Goal: Check status: Check status

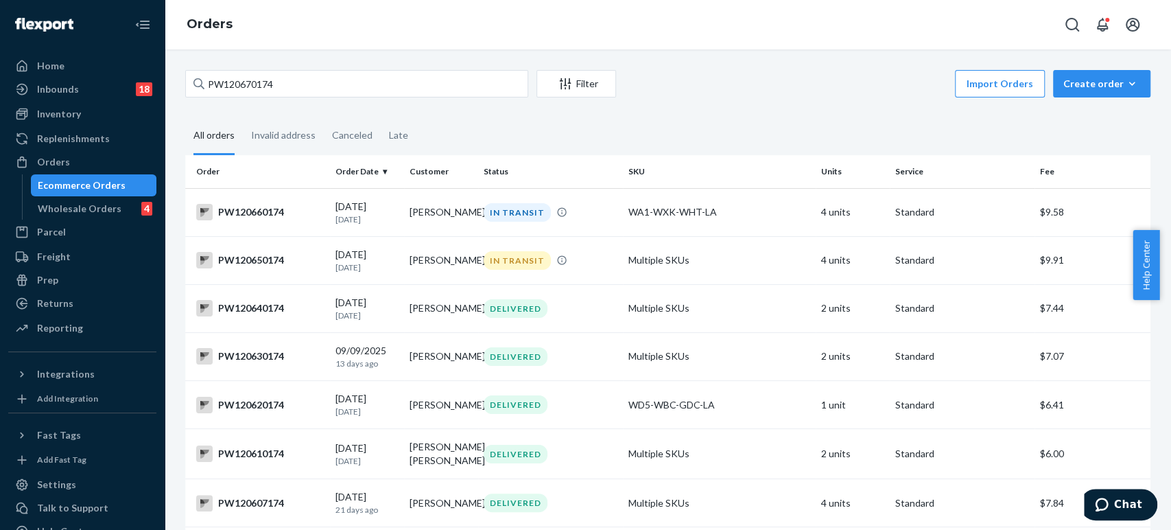
click at [224, 90] on input "PW120670174" at bounding box center [356, 83] width 343 height 27
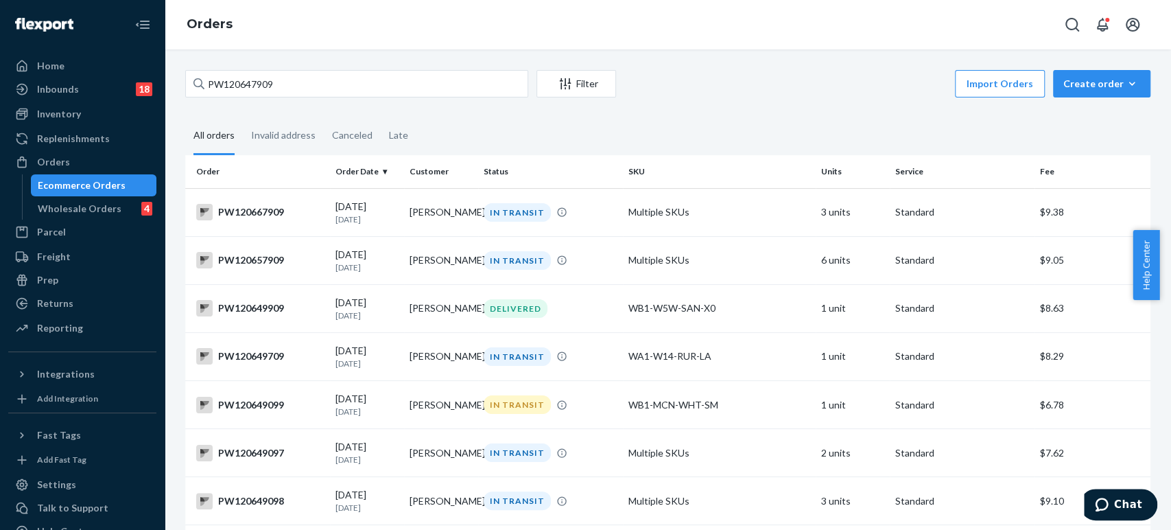
click at [311, 69] on div "PW120647909 Filter Import Orders Create order Ecommerce order Removal order All…" at bounding box center [668, 289] width 1006 height 480
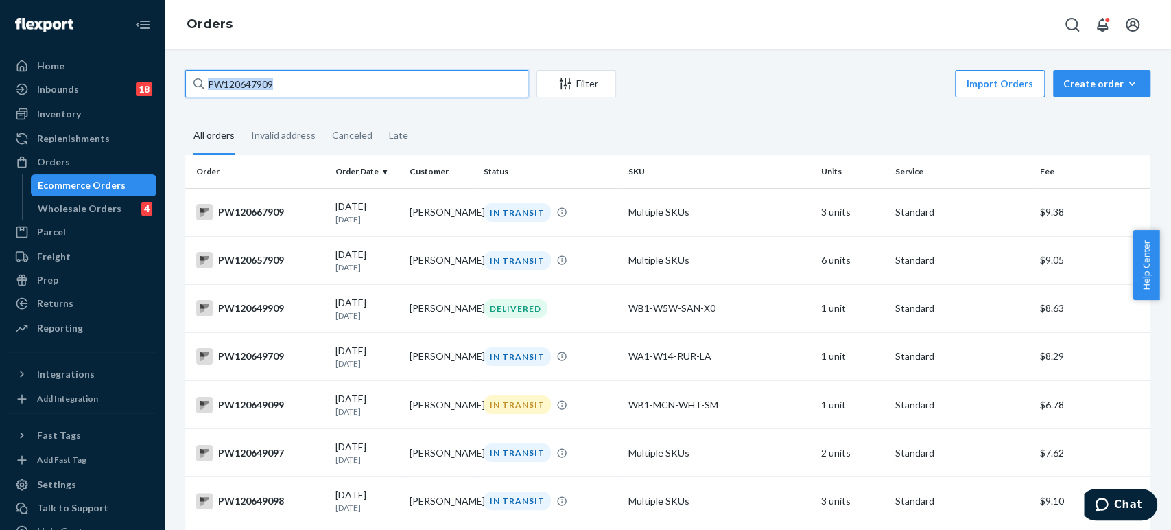
click at [314, 82] on input "PW120647909" at bounding box center [356, 83] width 343 height 27
paste input "19042"
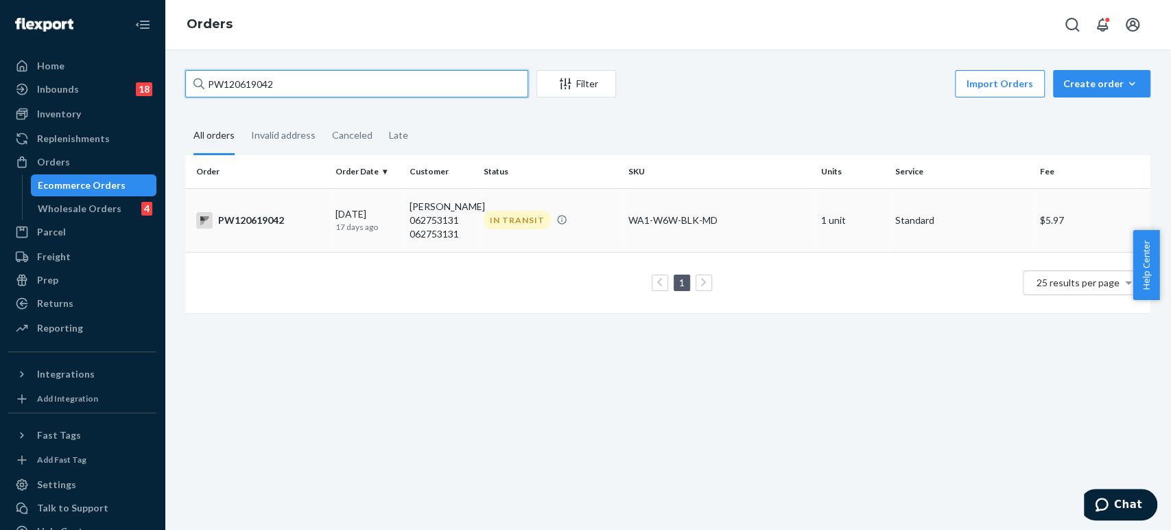
type input "PW120619042"
click at [367, 240] on td "[DATE] [DATE]" at bounding box center [367, 220] width 74 height 64
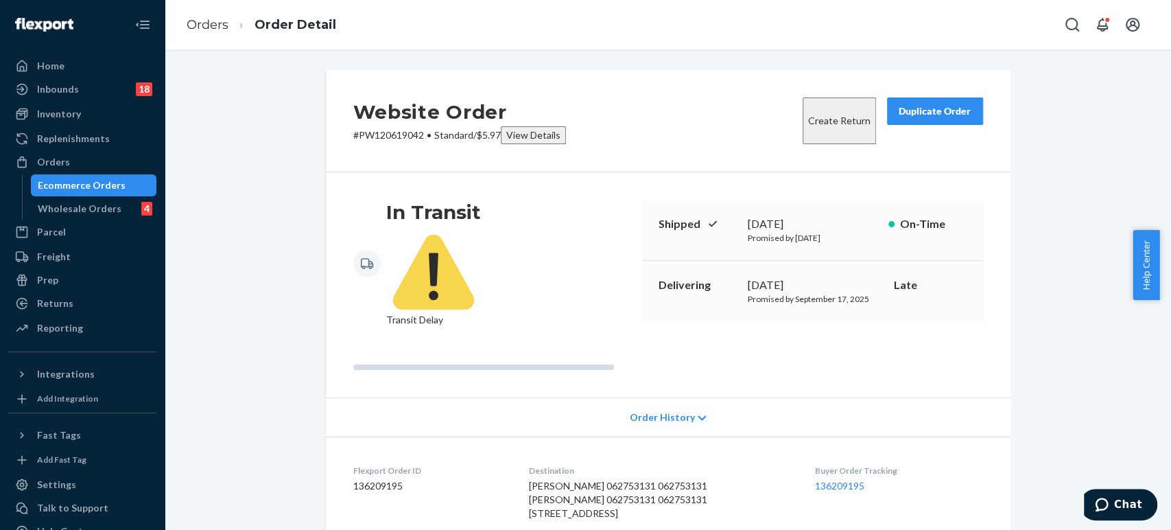
scroll to position [368, 0]
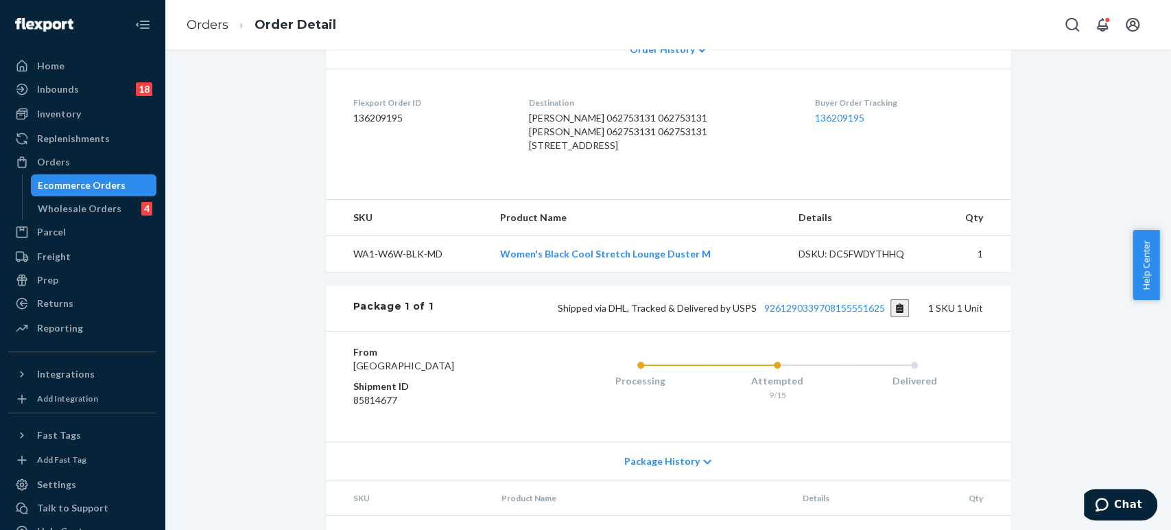
click at [825, 299] on div "Shipped via DHL, Tracked & Delivered by USPS 9261290339708155551625 1 SKU 1 Unit" at bounding box center [707, 308] width 549 height 18
click at [812, 302] on link "9261290339708155551625" at bounding box center [824, 308] width 121 height 12
click at [204, 19] on link "Orders" at bounding box center [208, 24] width 42 height 15
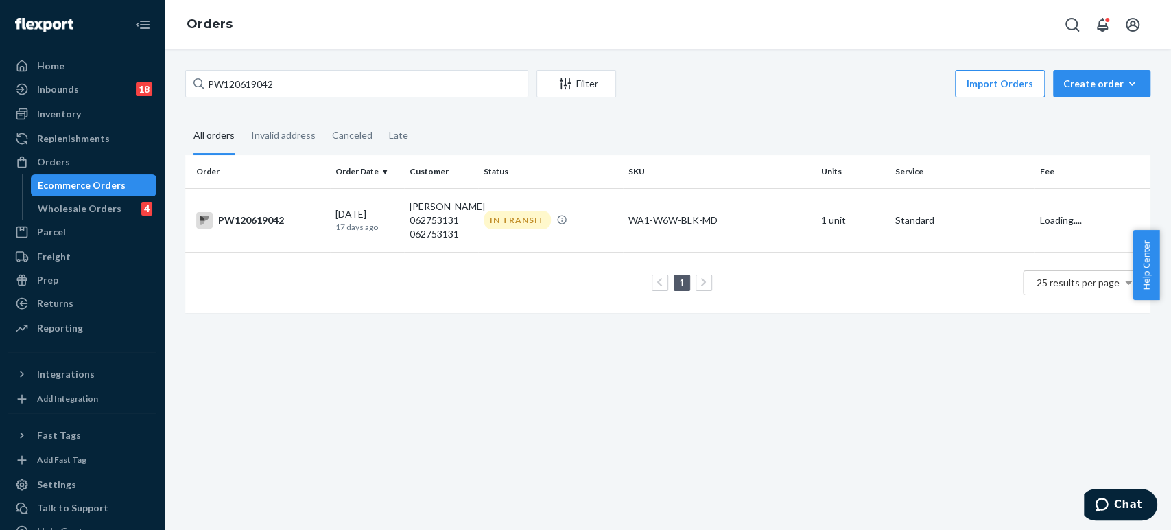
drag, startPoint x: 239, startPoint y: 60, endPoint x: 230, endPoint y: 96, distance: 36.8
click at [240, 62] on div "PW120619042 Filter Import Orders Create order Ecommerce order Removal order All…" at bounding box center [668, 289] width 1006 height 480
click at [230, 96] on input "PW120619042" at bounding box center [356, 83] width 343 height 27
click at [231, 97] on div "PW120619042 Filter Import Orders Create order Ecommerce order Removal order" at bounding box center [667, 85] width 965 height 31
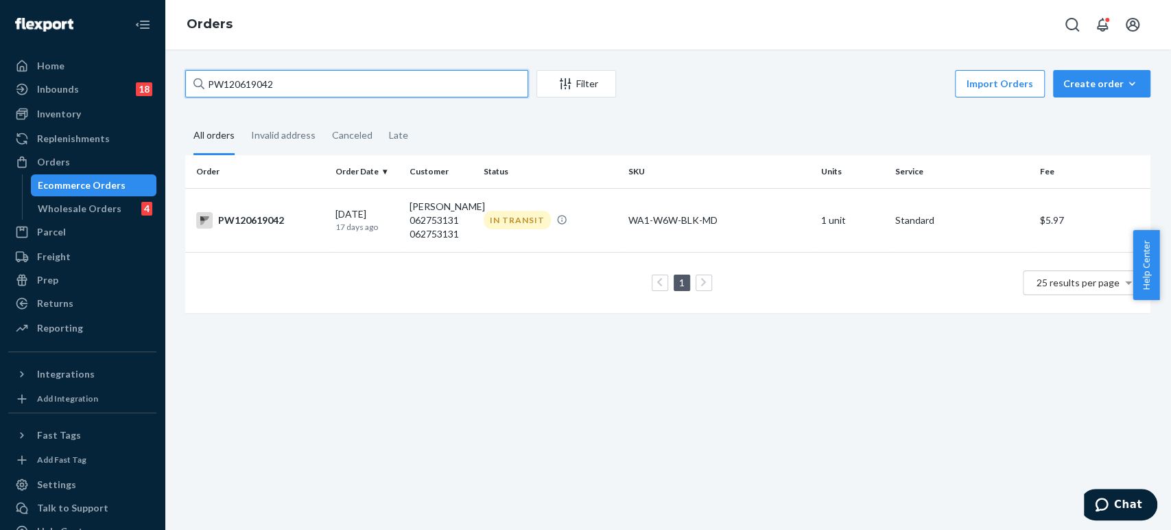
paste input "06344"
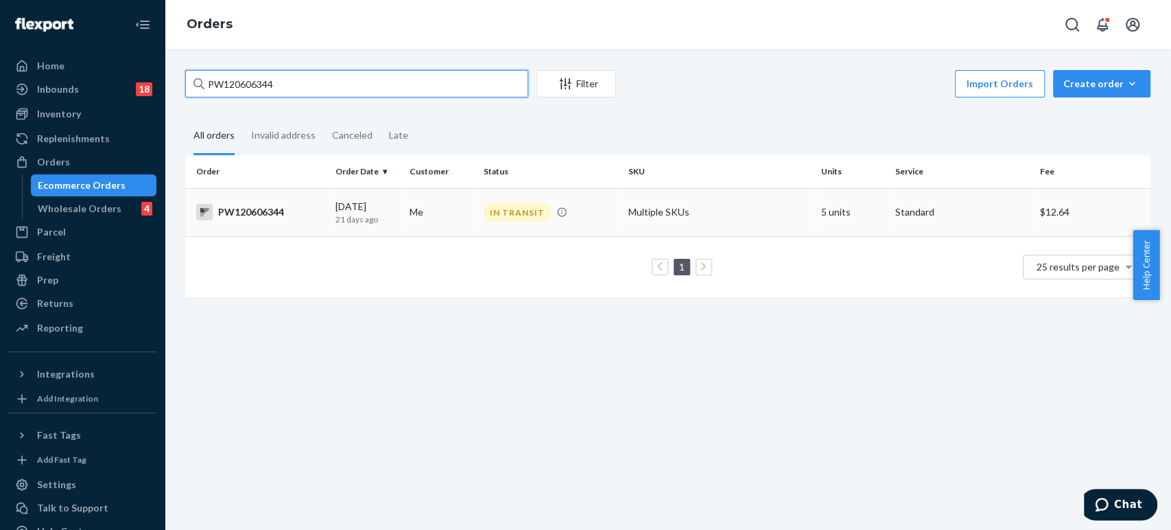
type input "PW120606344"
click at [342, 224] on td "[DATE] [DATE]" at bounding box center [367, 212] width 74 height 48
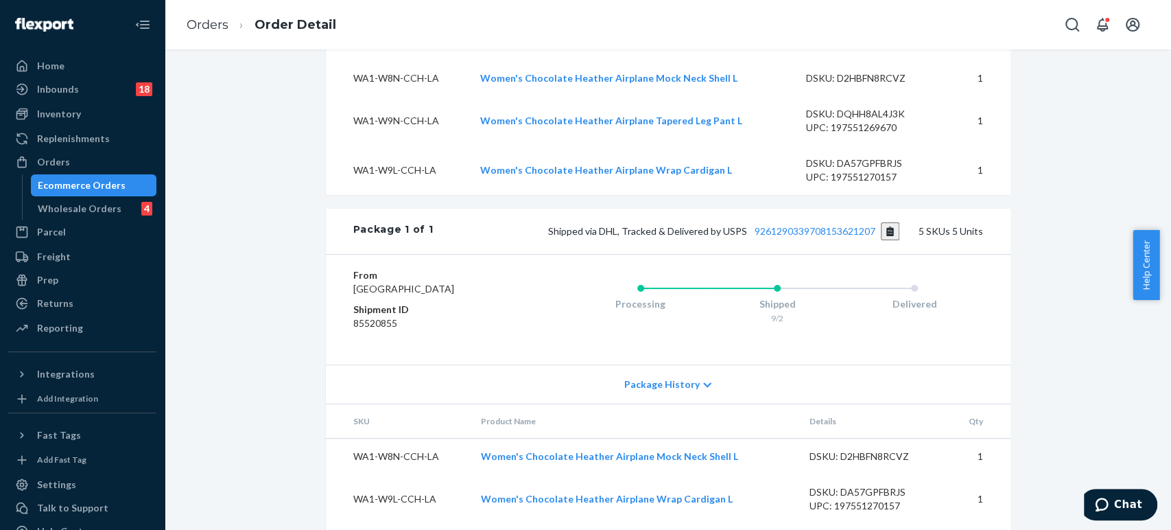
scroll to position [609, 0]
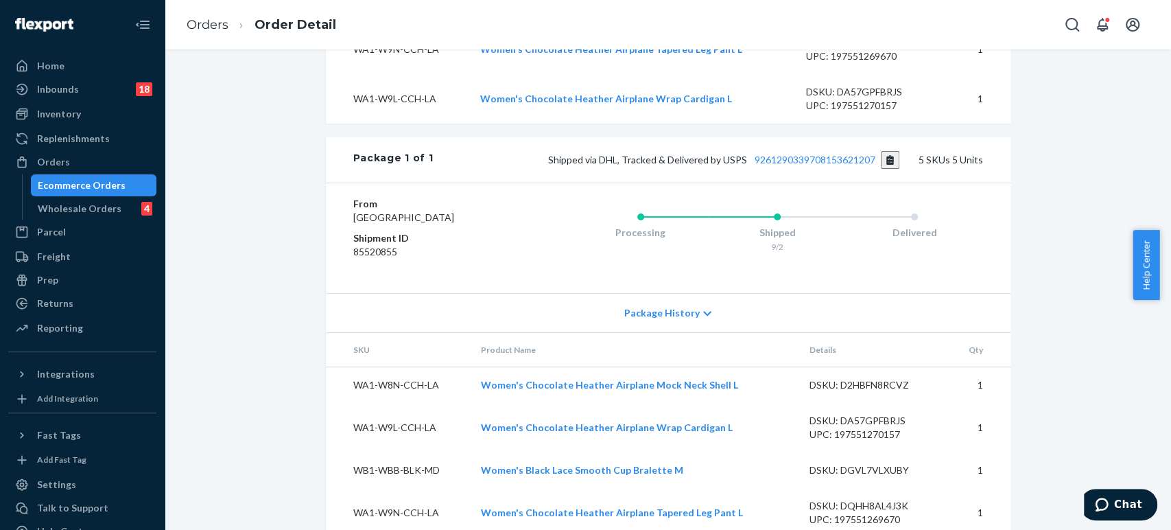
click at [779, 182] on div "Package 1 of 1 Shipped via DHL, Tracked & Delivered by USPS 9261290339708153621…" at bounding box center [668, 159] width 685 height 45
click at [785, 165] on link "9261290339708153621207" at bounding box center [815, 160] width 121 height 12
click at [217, 29] on link "Orders" at bounding box center [208, 24] width 42 height 15
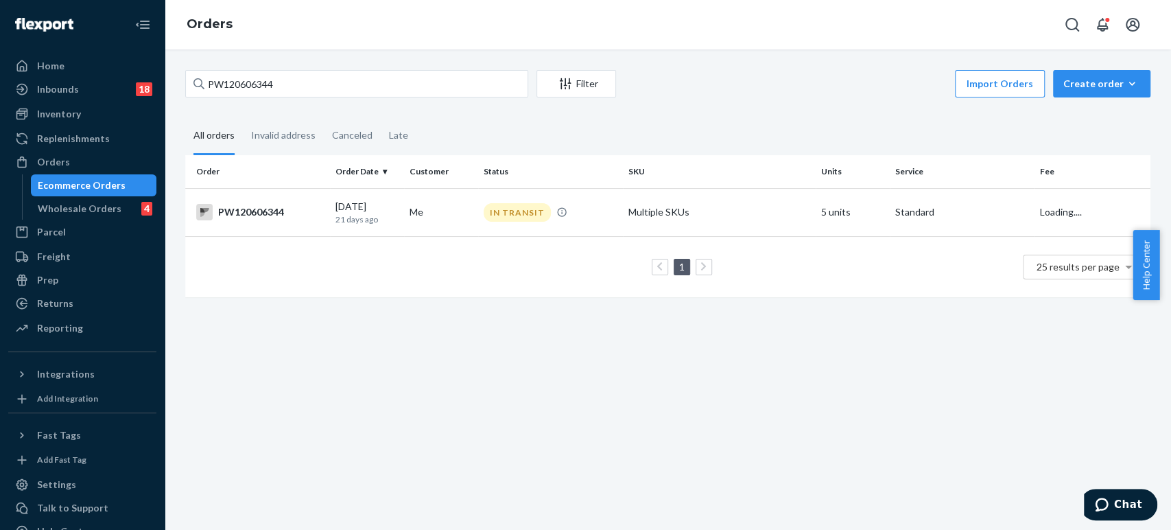
click at [260, 108] on div "PW120606344 Filter Import Orders Create order Ecommerce order Removal order All…" at bounding box center [668, 190] width 986 height 241
click at [259, 93] on input "PW120606344" at bounding box center [356, 83] width 343 height 27
paste input "19540"
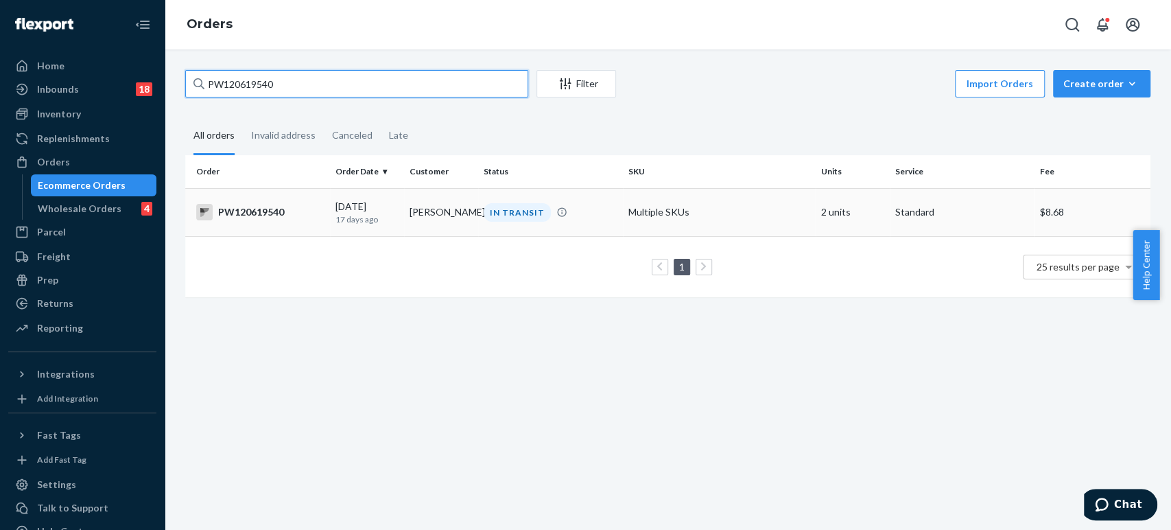
type input "PW120619540"
click at [365, 206] on div "[DATE] [DATE]" at bounding box center [366, 212] width 63 height 25
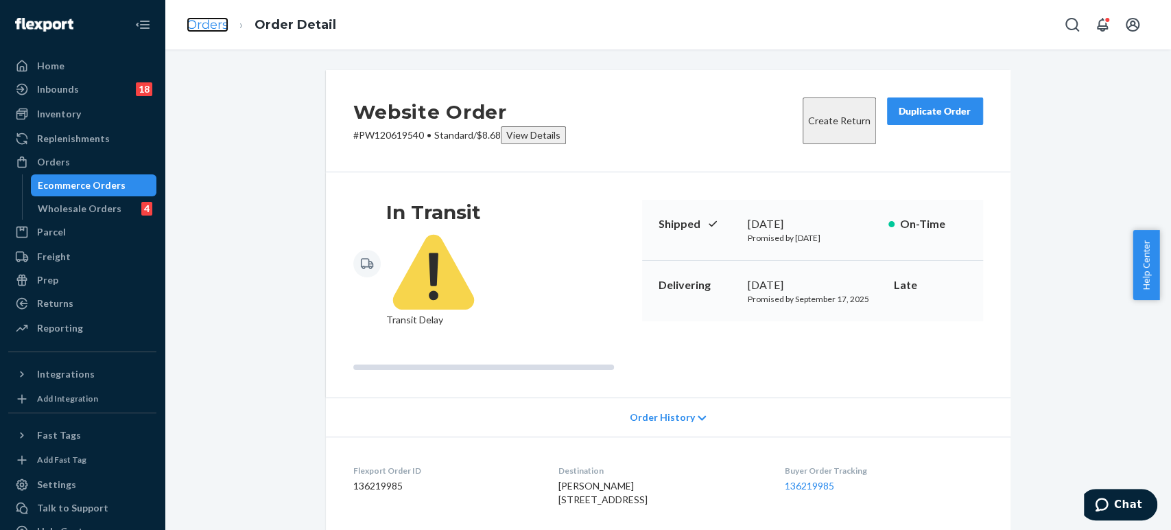
click at [198, 20] on link "Orders" at bounding box center [208, 24] width 42 height 15
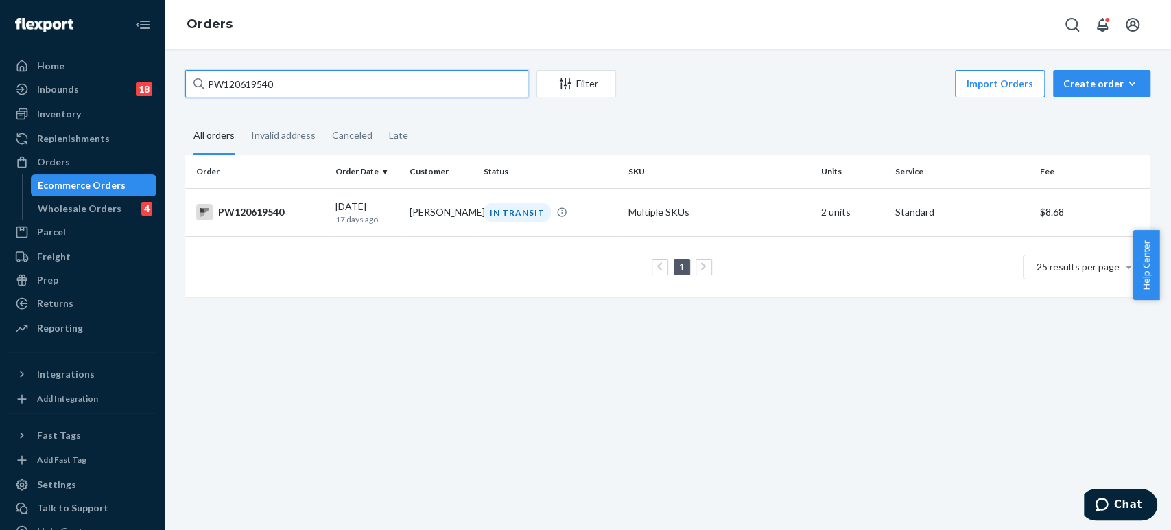
click at [298, 78] on input "PW120619540" at bounding box center [356, 83] width 343 height 27
paste input "5033"
type input "PW120615033"
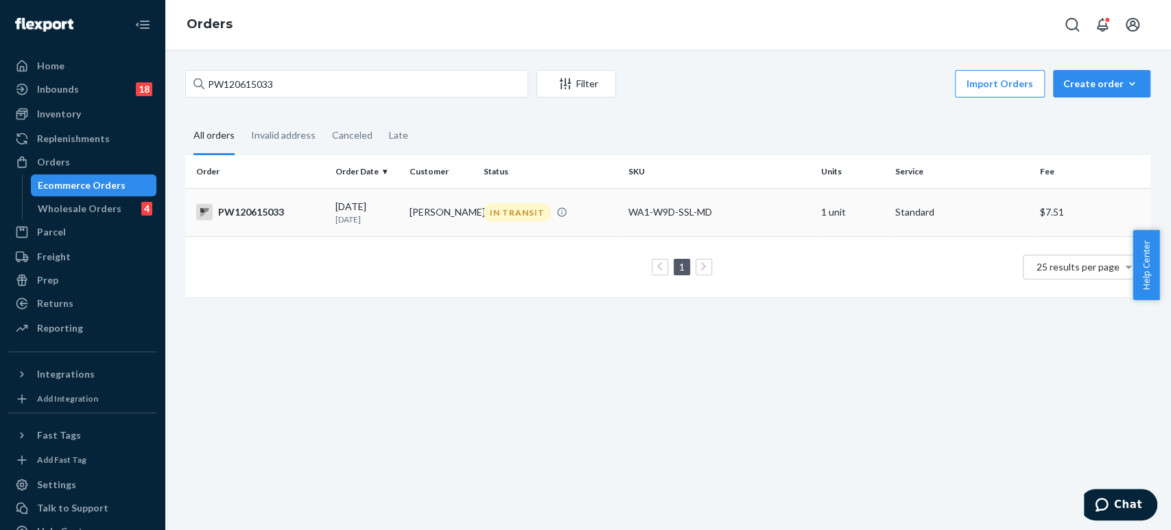
click at [370, 211] on div "[DATE] [DATE]" at bounding box center [366, 212] width 63 height 25
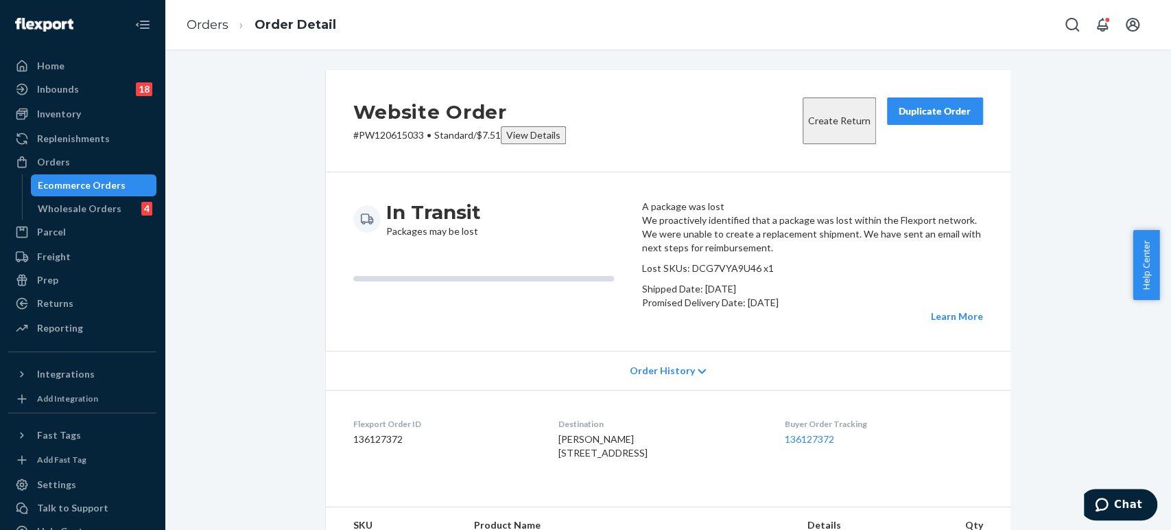
scroll to position [381, 0]
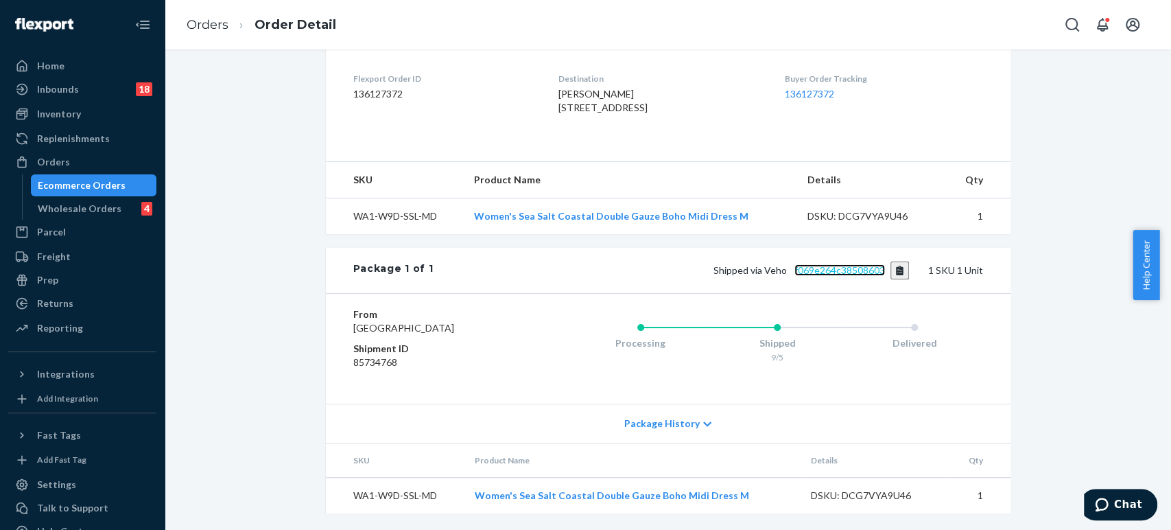
click at [814, 276] on link "f069e264c38508603" at bounding box center [839, 270] width 91 height 12
click at [213, 26] on link "Orders" at bounding box center [208, 24] width 42 height 15
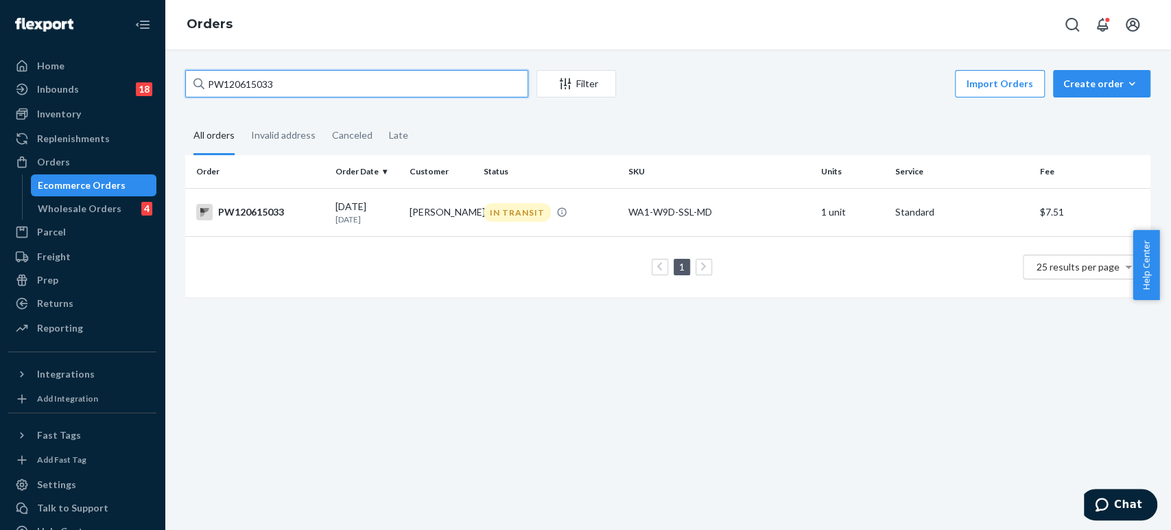
click at [322, 86] on input "PW120615033" at bounding box center [356, 83] width 343 height 27
paste input "20280"
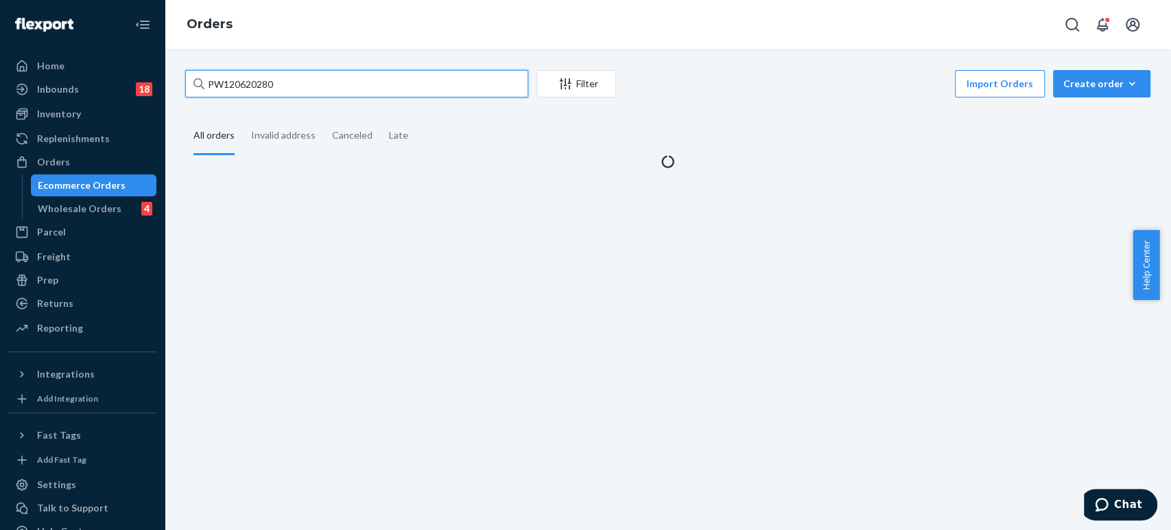
type input "PW120620280"
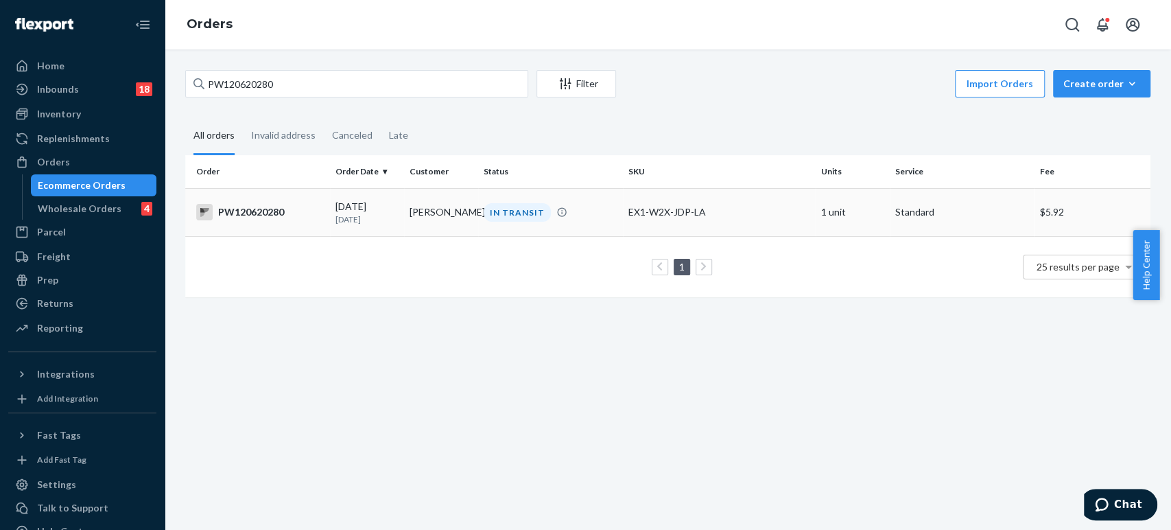
click at [435, 217] on td "[PERSON_NAME]" at bounding box center [441, 212] width 74 height 48
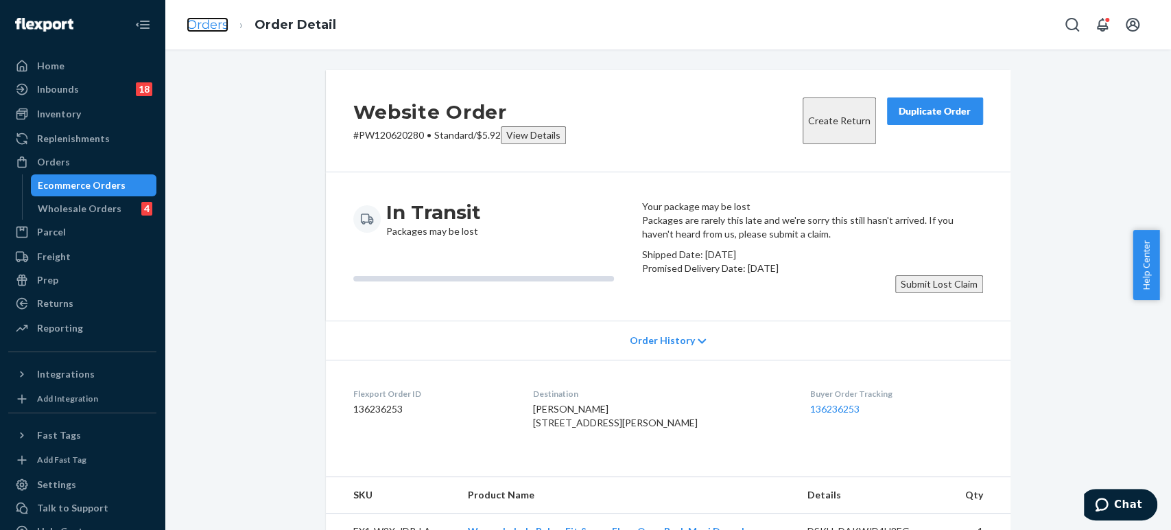
click at [223, 30] on link "Orders" at bounding box center [208, 24] width 42 height 15
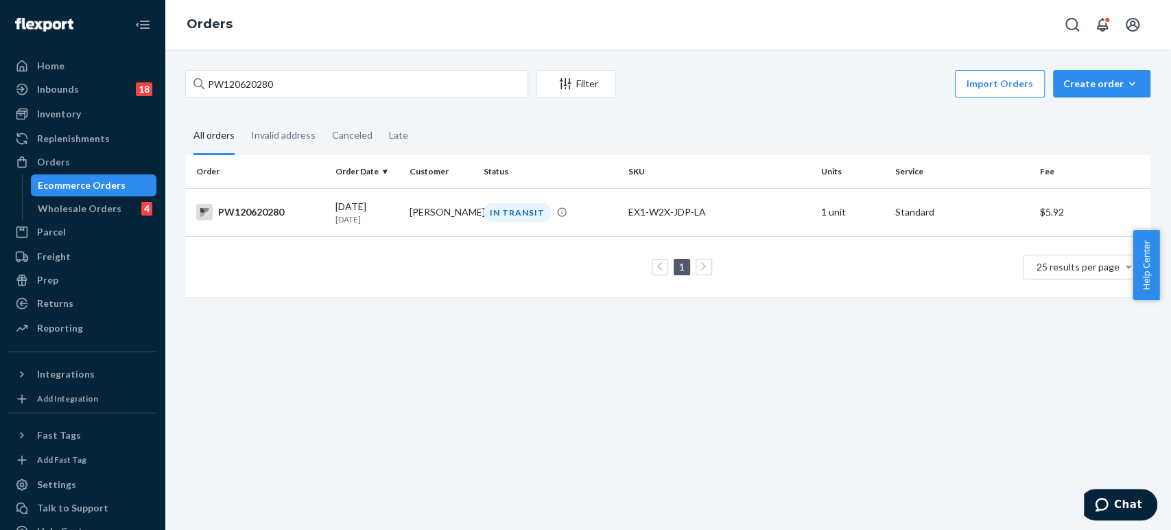
click at [269, 99] on div "PW120620280 Filter Import Orders Create order Ecommerce order Removal order" at bounding box center [667, 85] width 965 height 31
click at [270, 87] on input "PW120620280" at bounding box center [356, 83] width 343 height 27
paste input "[PERSON_NAME]"
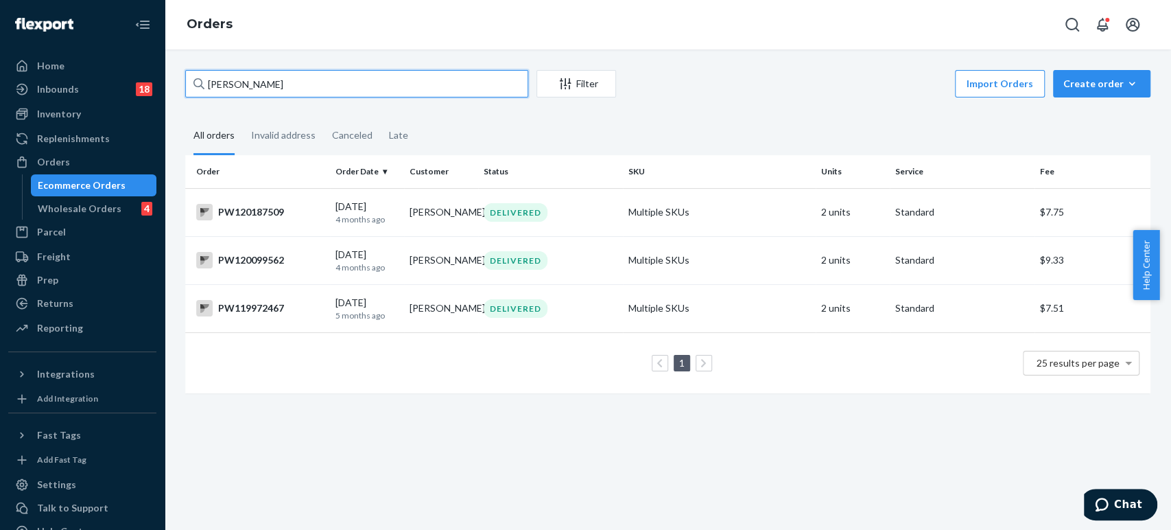
click at [263, 83] on input "[PERSON_NAME]" at bounding box center [356, 83] width 343 height 27
paste input "PW120621298"
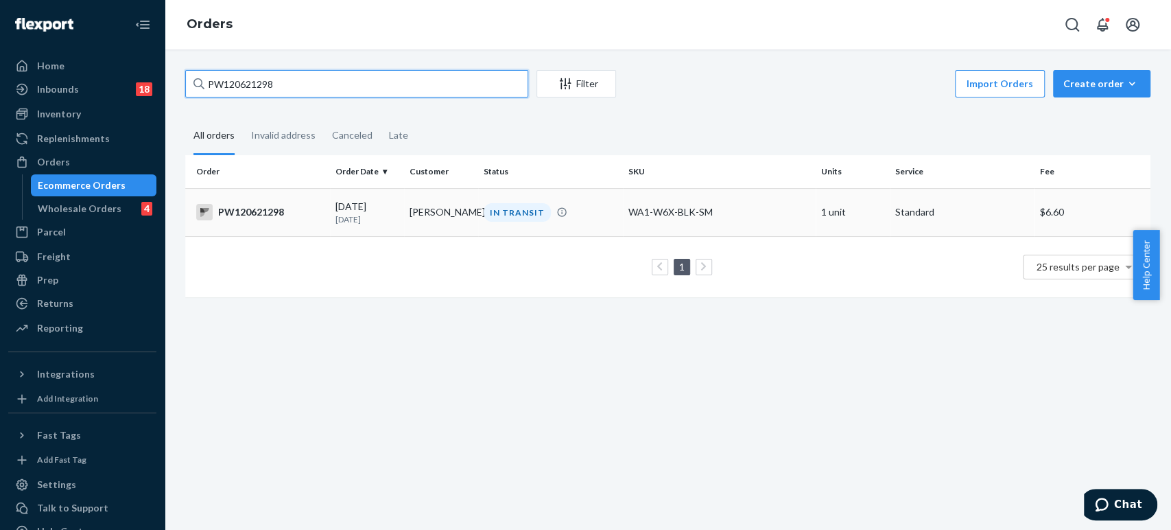
type input "PW120621298"
click at [350, 218] on p "[DATE]" at bounding box center [366, 219] width 63 height 12
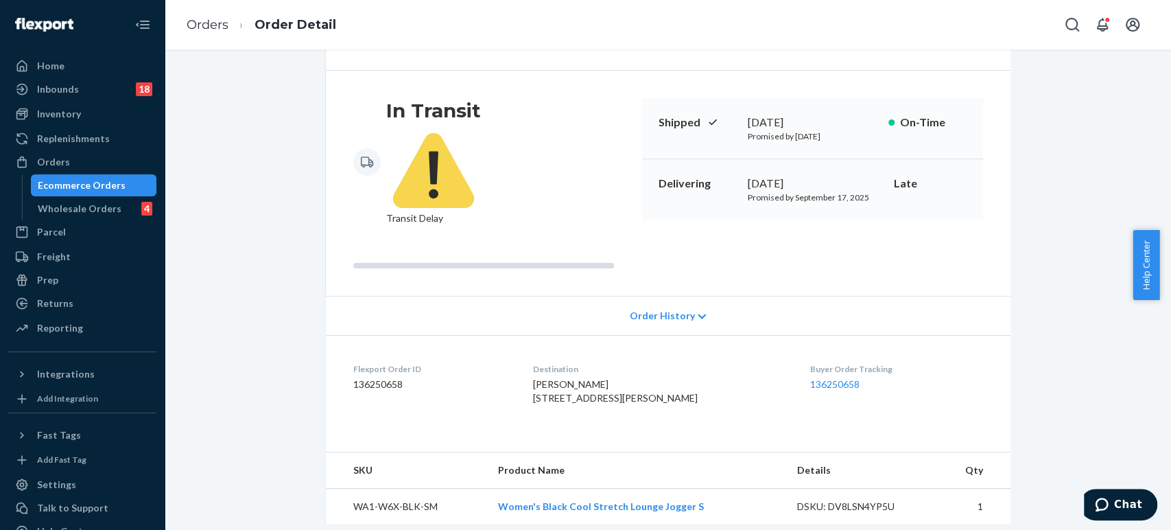
scroll to position [379, 0]
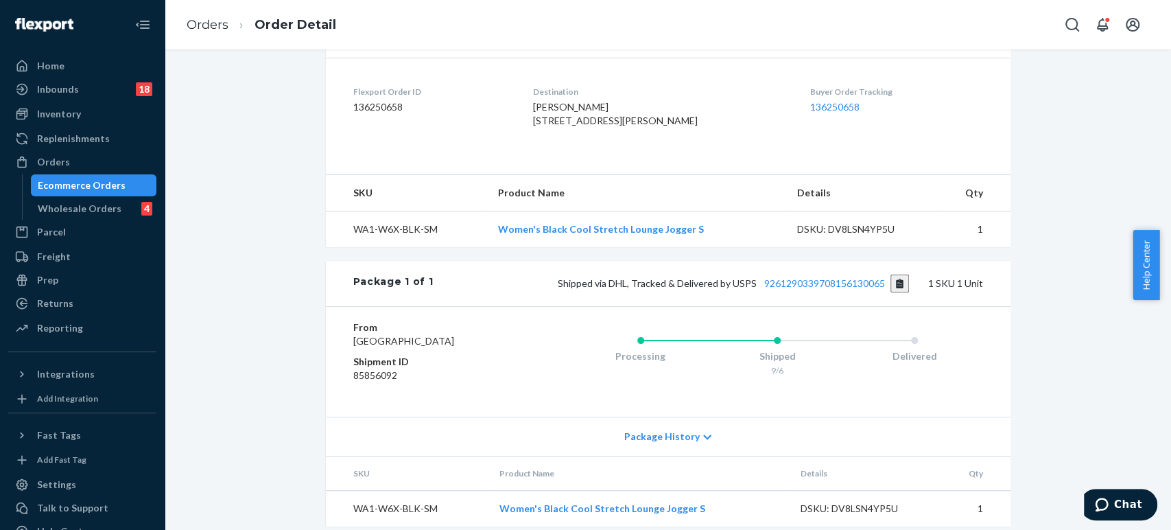
click at [822, 261] on div "Package 1 of 1 Shipped via DHL, Tracked & Delivered by USPS 9261290339708156130…" at bounding box center [668, 283] width 685 height 45
click at [822, 277] on link "9261290339708156130065" at bounding box center [824, 283] width 121 height 12
